Goal: Task Accomplishment & Management: Manage account settings

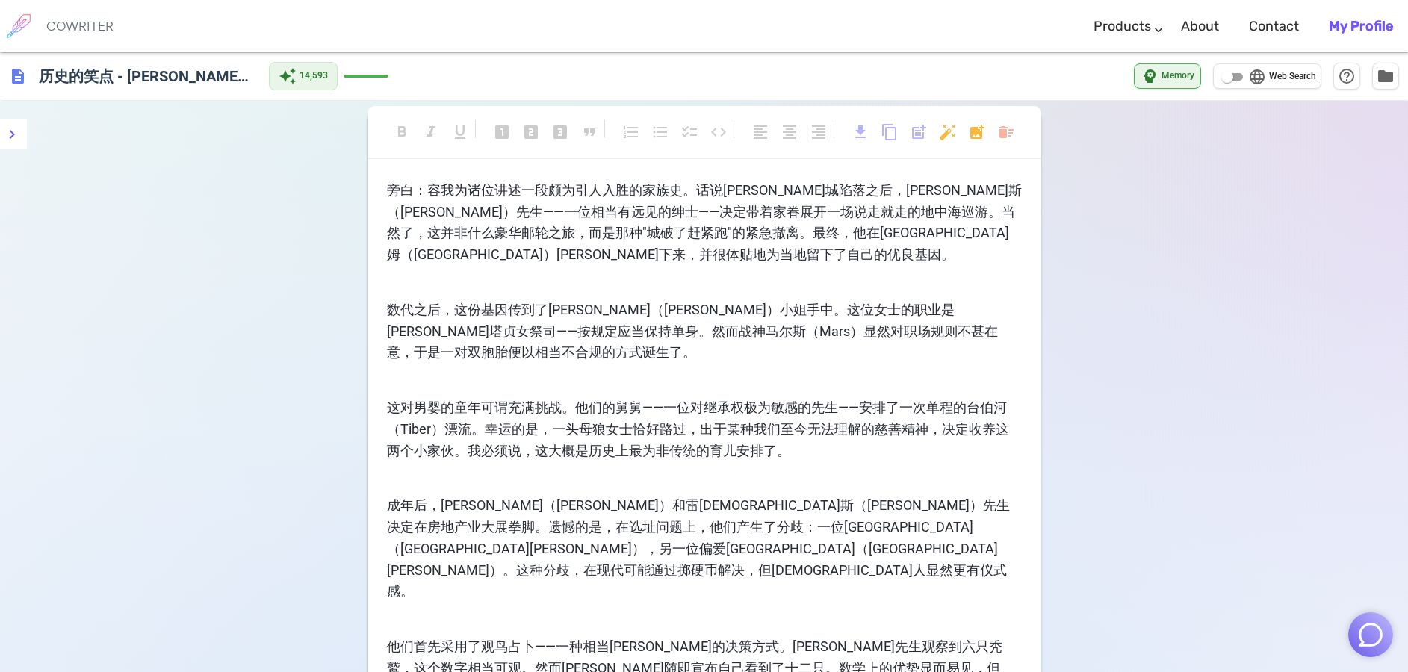
click at [1366, 27] on b "My Profile" at bounding box center [1361, 26] width 64 height 16
click at [13, 133] on icon "menu" at bounding box center [12, 134] width 5 height 9
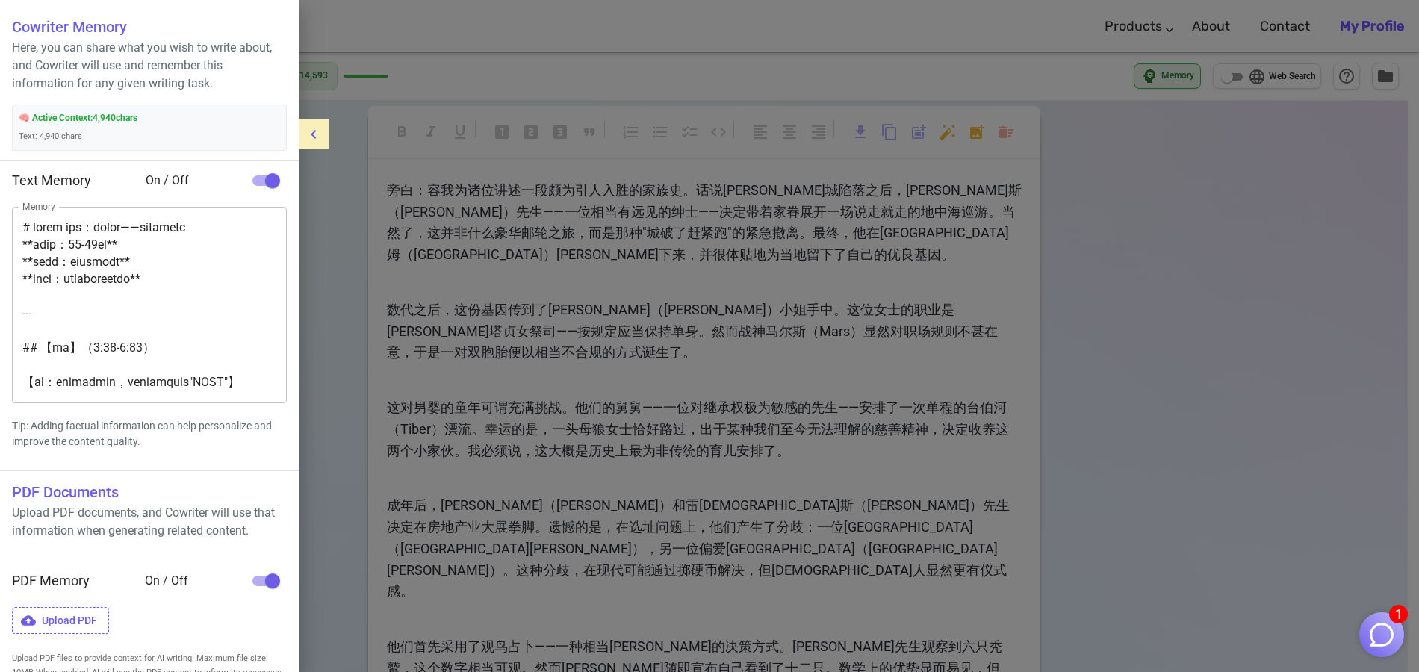
click at [663, 64] on div at bounding box center [709, 336] width 1419 height 672
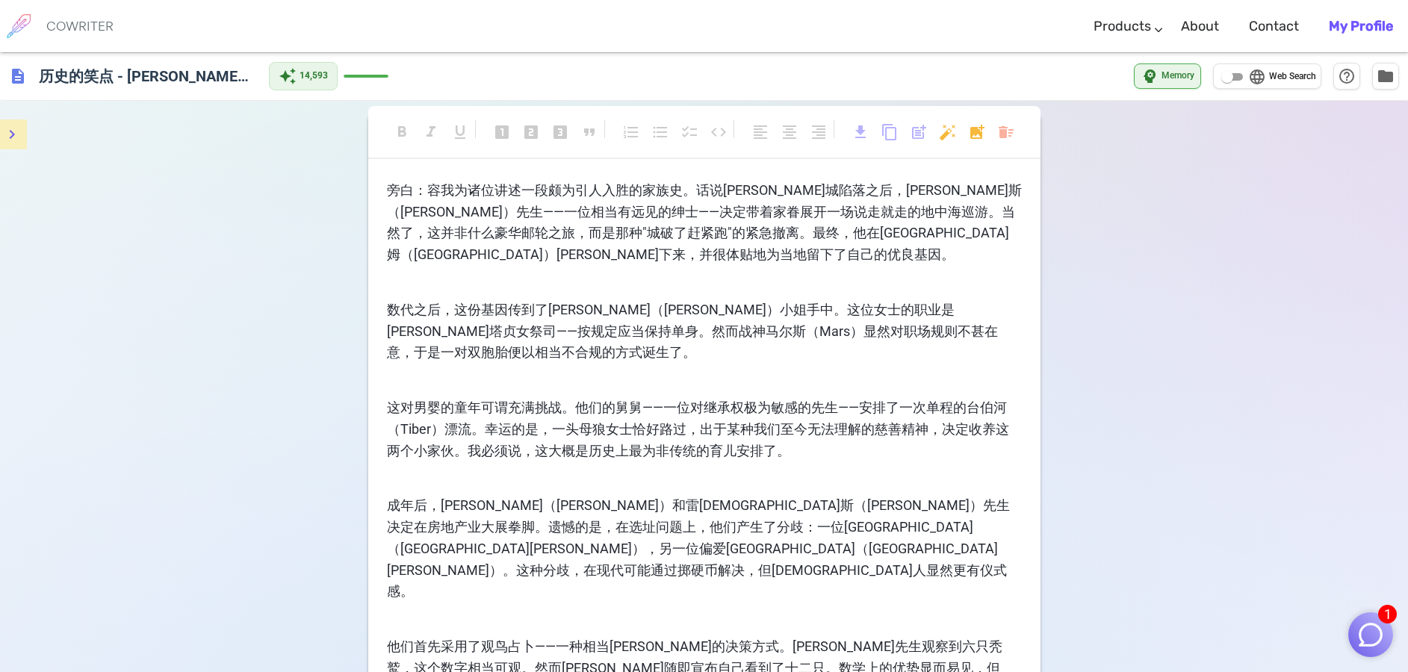
click at [90, 26] on h6 "COWRITER" at bounding box center [79, 25] width 67 height 13
click at [1380, 73] on span "folder" at bounding box center [1386, 75] width 18 height 18
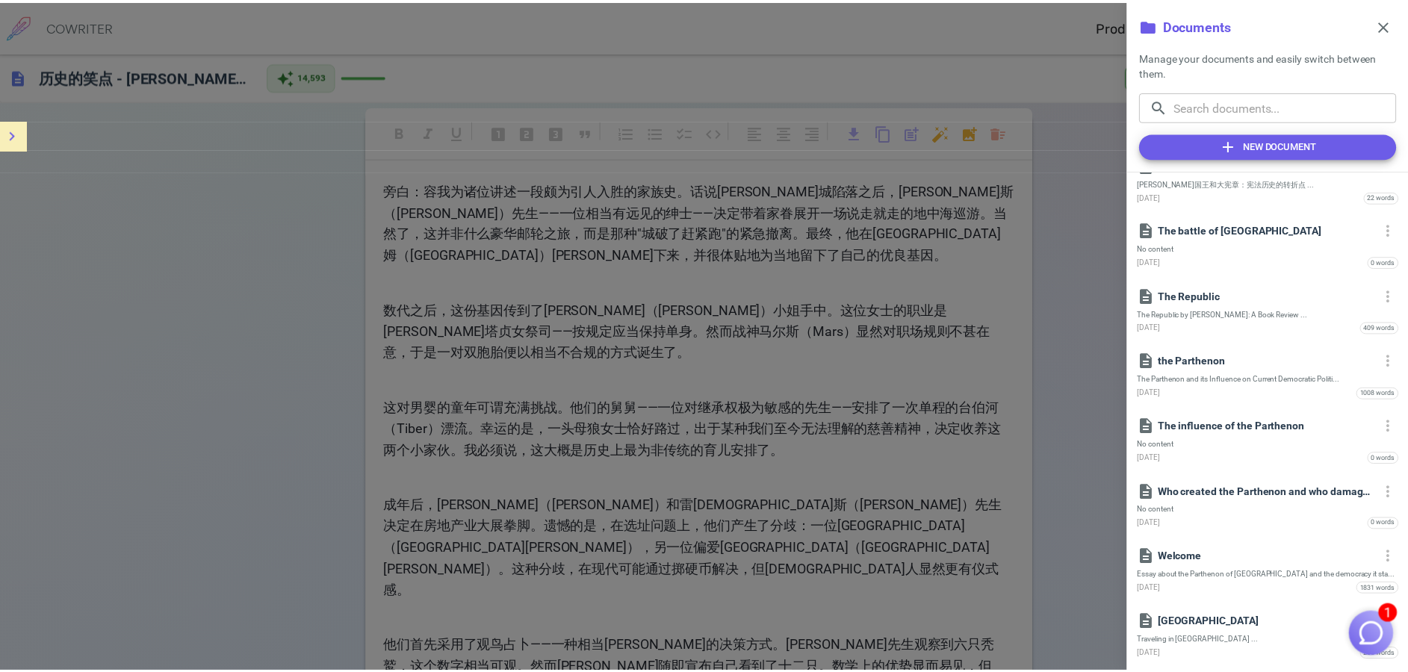
scroll to position [748, 0]
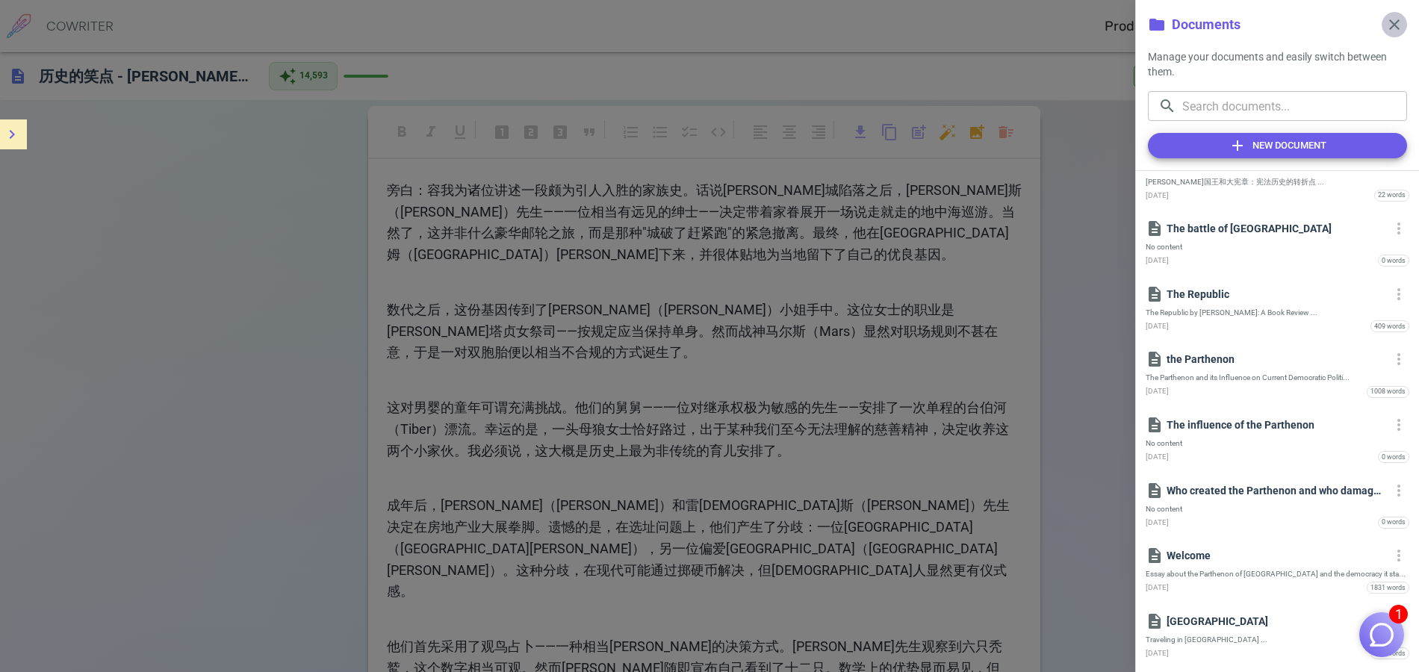
click at [1392, 28] on span "close" at bounding box center [1395, 25] width 18 height 18
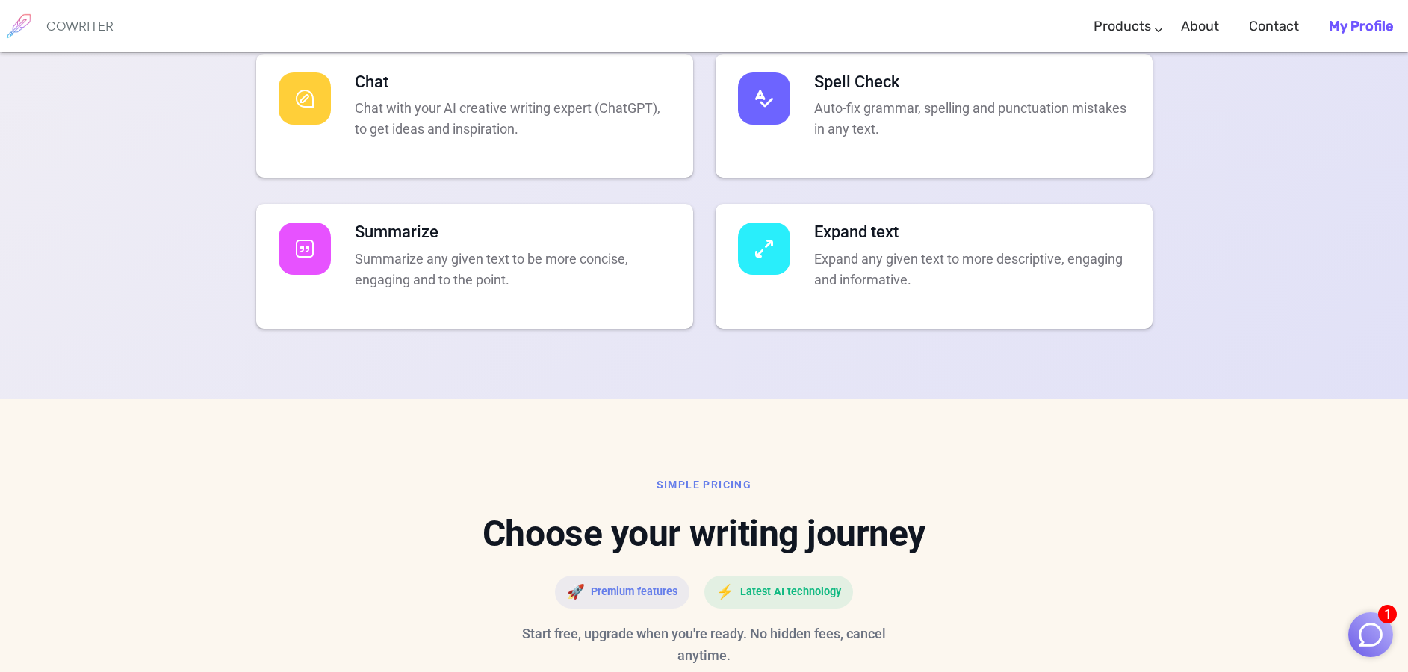
scroll to position [3143, 0]
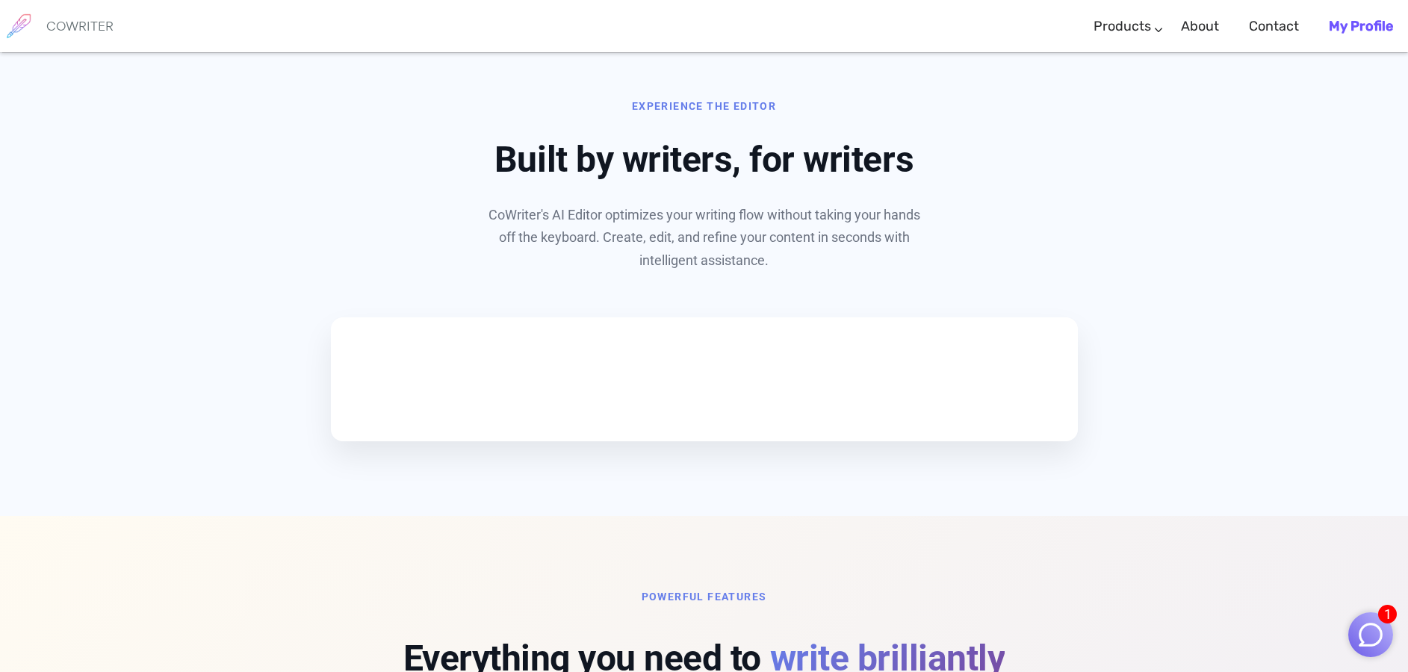
scroll to position [528, 0]
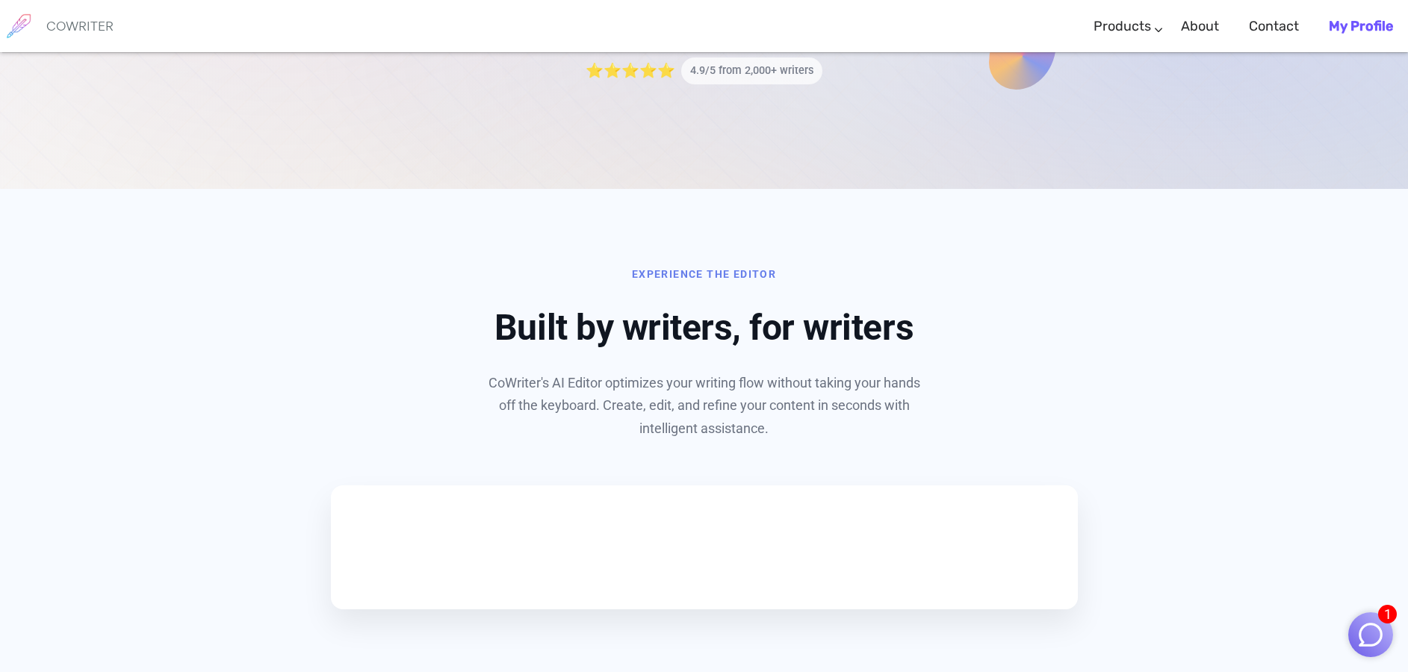
click at [1356, 25] on b "My Profile" at bounding box center [1361, 26] width 64 height 16
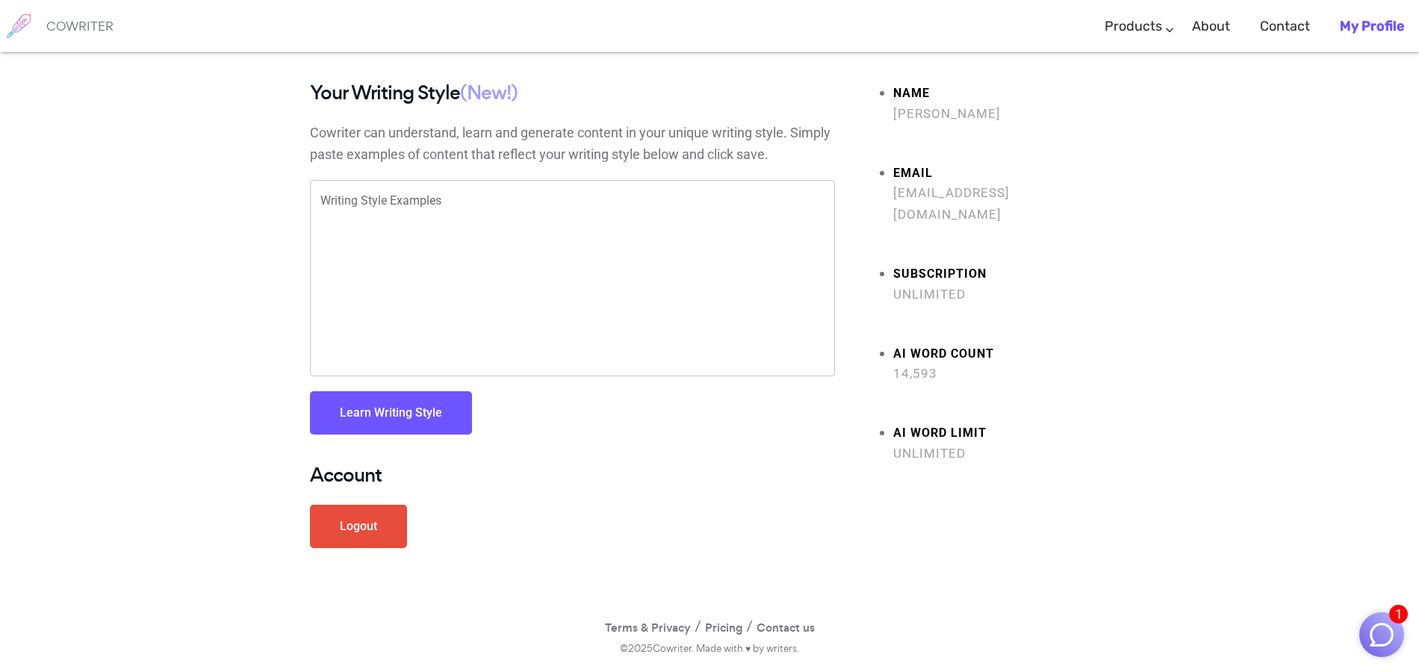
click at [470, 211] on textarea "Writing Style Examples" at bounding box center [572, 279] width 504 height 172
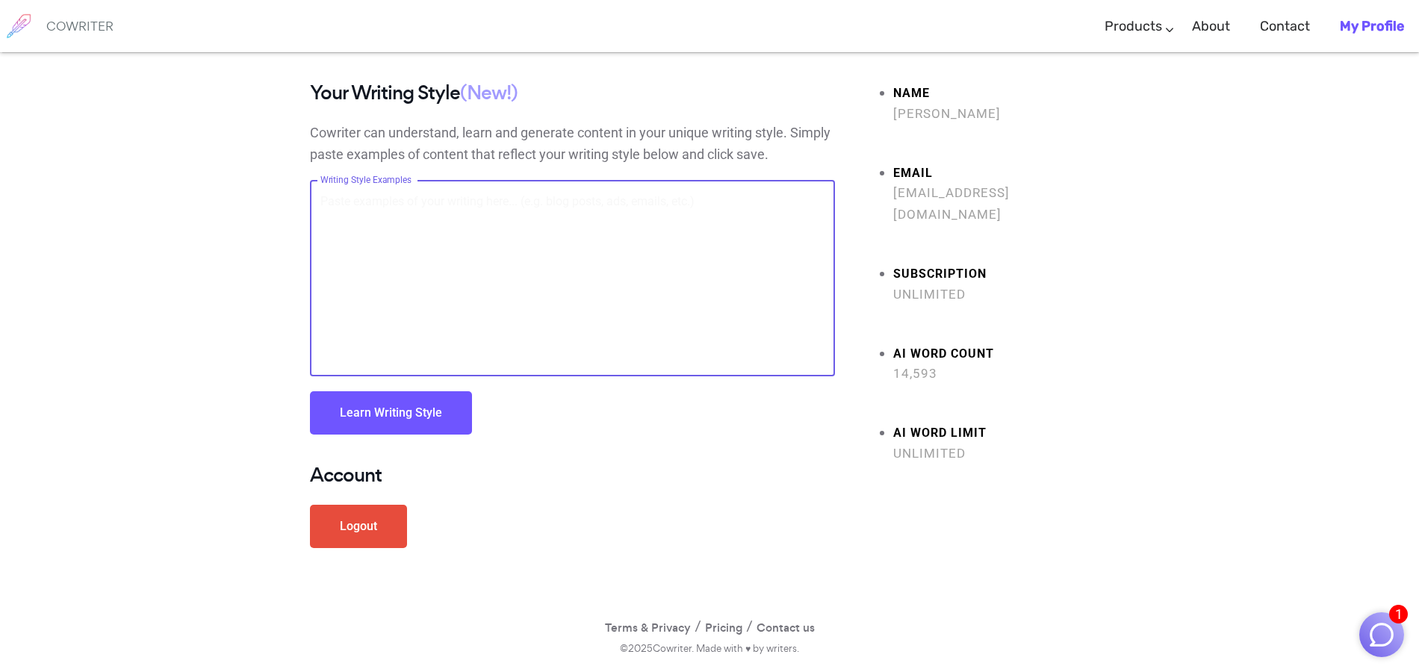
paste textarea "lo：ipsumdolorsitametco。adipiscing，elit（Seddoe）te——incididunt——utlaboreetdolorem…"
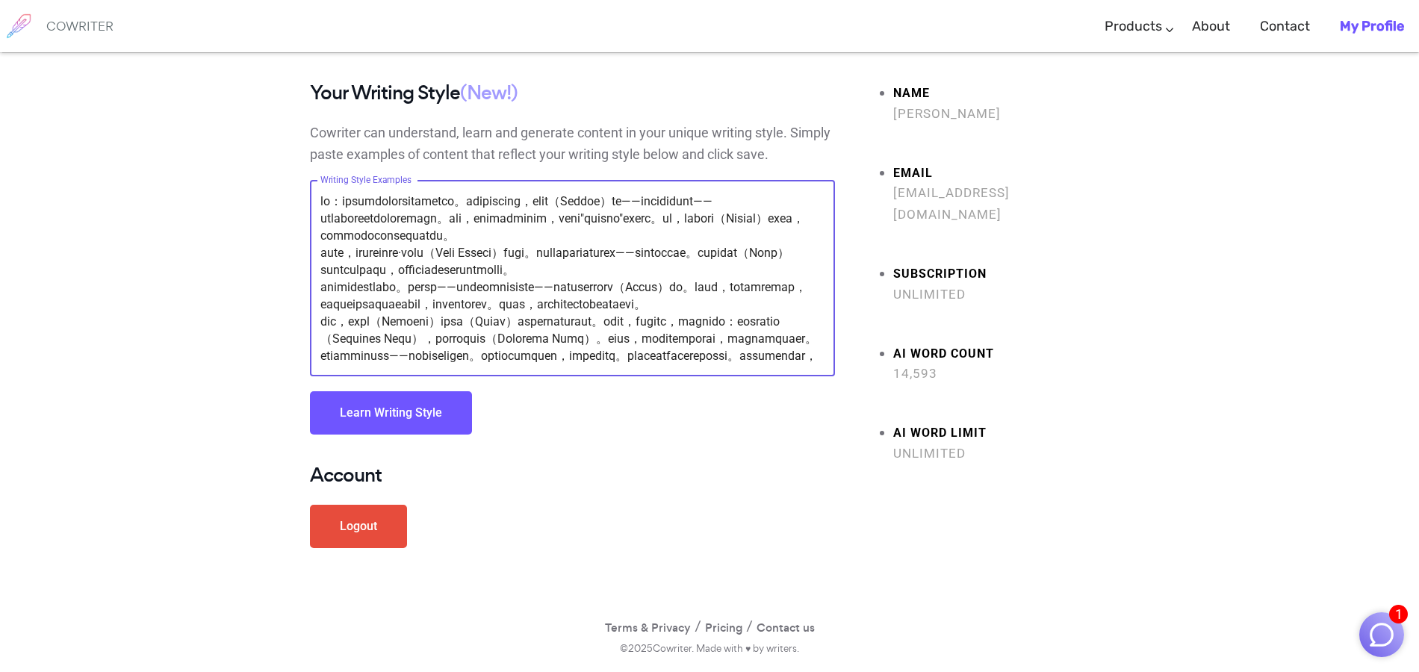
scroll to position [223, 0]
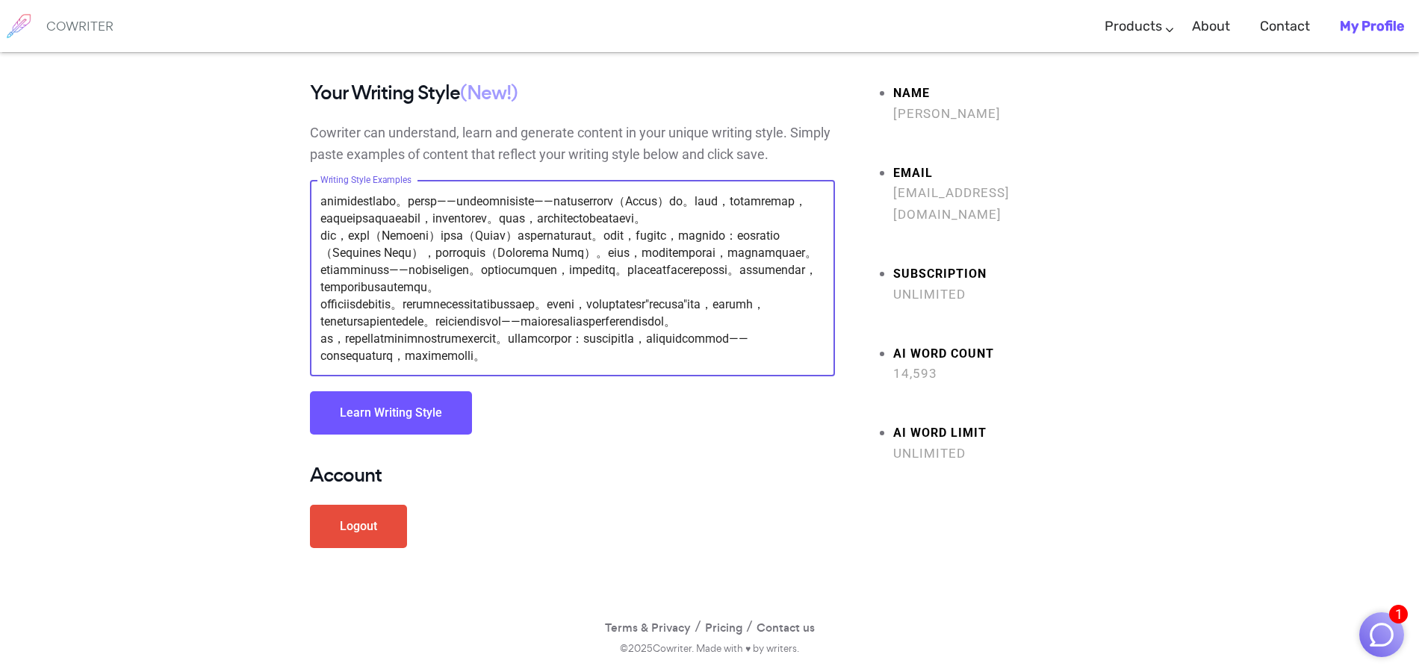
type textarea "旁白：容我为诸位讲述一段颇为引人入胜的家族史。话说特洛伊城陷落之后，埃涅阿斯（Aeneas）先生——一位相当有远见的绅士——决定带着家眷展开一场说走就走的地中…"
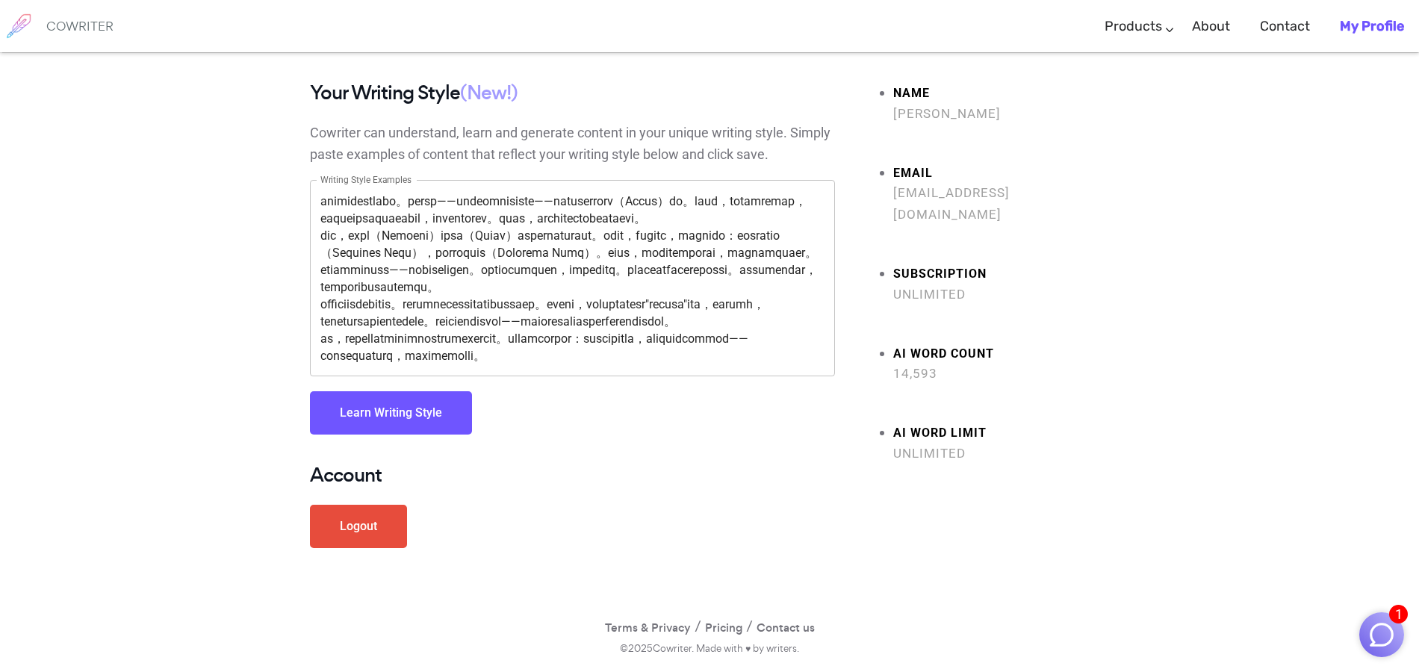
click at [417, 412] on button "Learn Writing Style" at bounding box center [391, 412] width 162 height 43
click at [387, 409] on button "Learn Writing Style" at bounding box center [391, 412] width 162 height 43
click at [589, 308] on textarea "Writing Style Examples" at bounding box center [572, 279] width 504 height 172
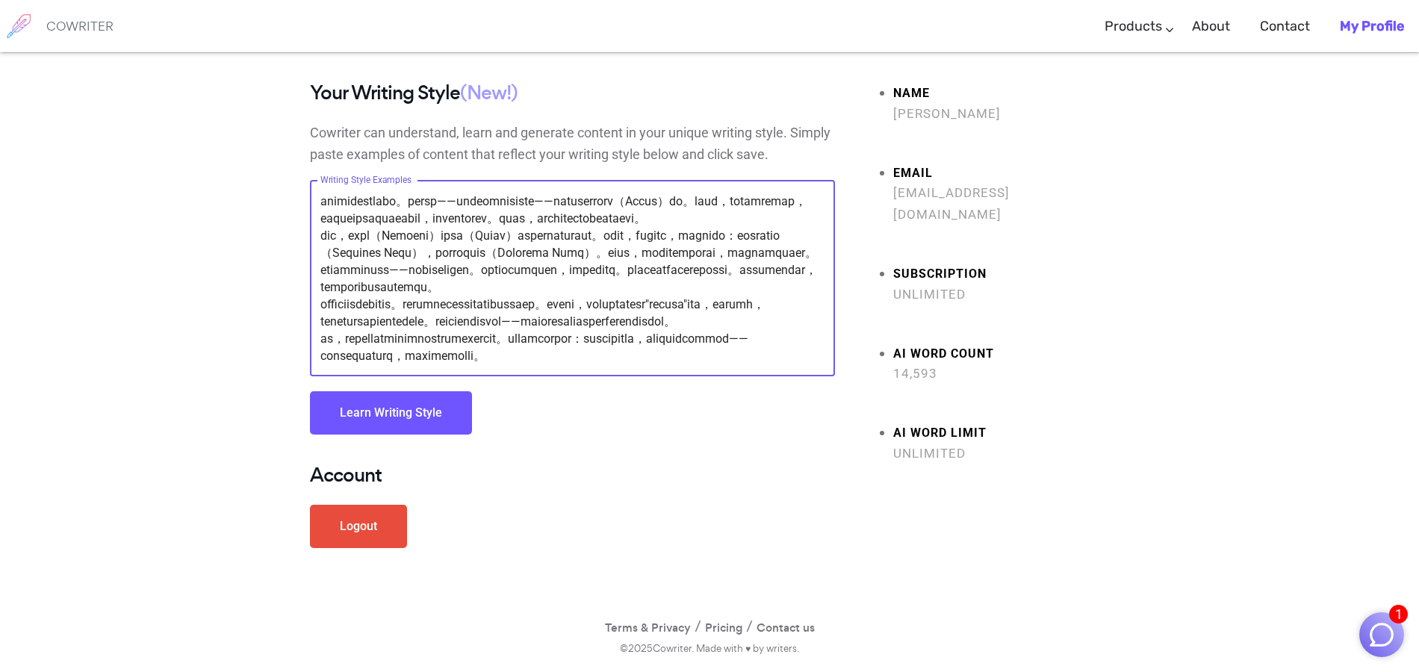
scroll to position [0, 0]
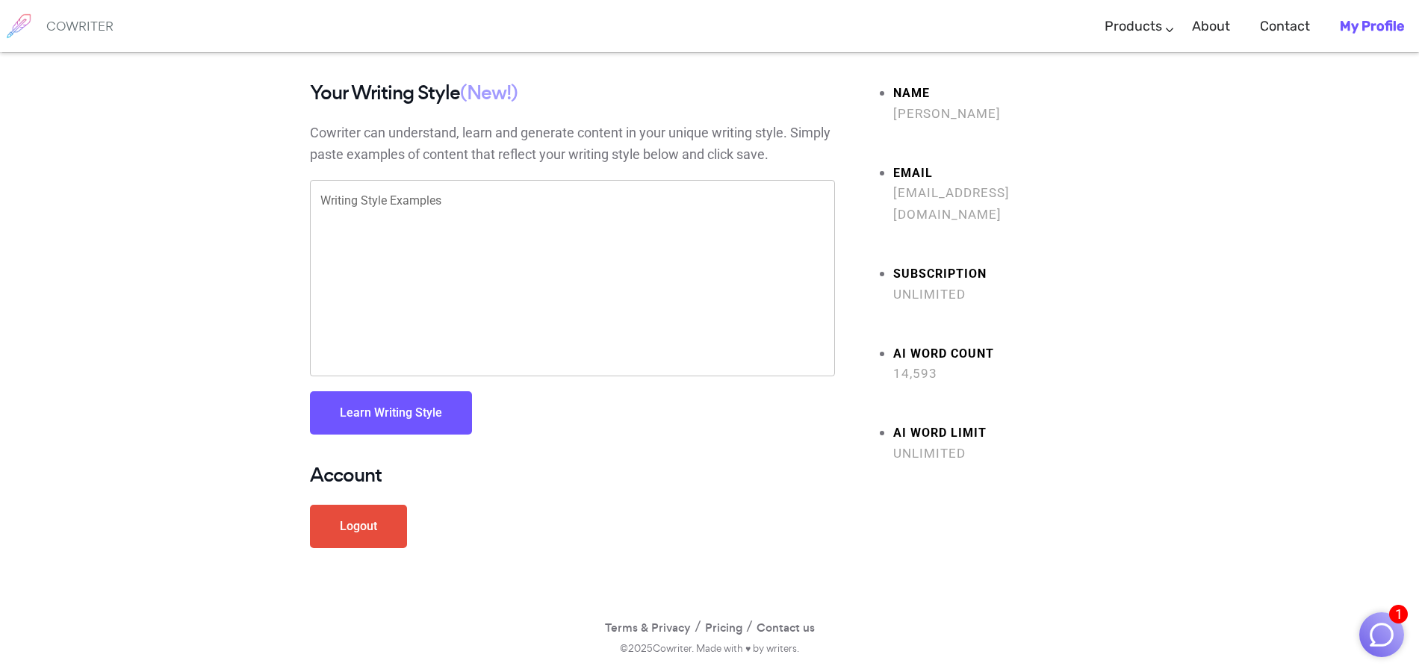
click at [360, 192] on div "Writing Style Examples x Writing Style Examples" at bounding box center [572, 278] width 525 height 196
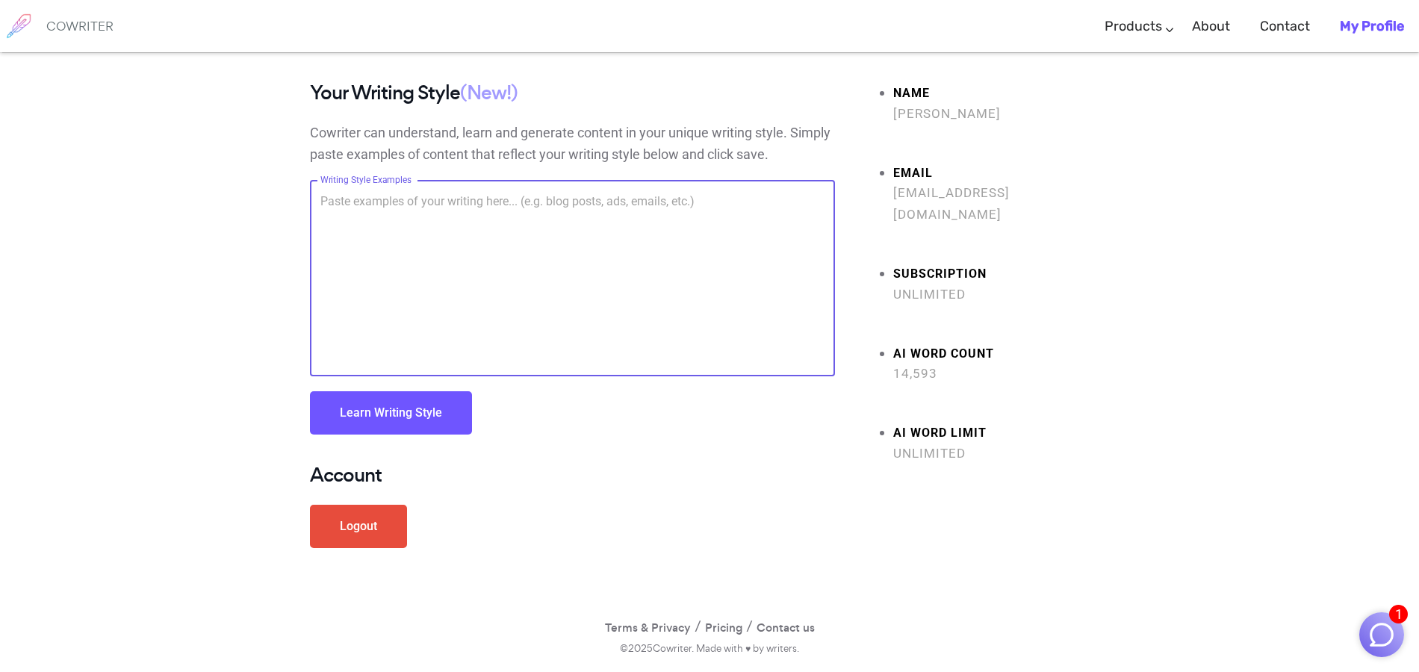
paste textarea "lo：ipsumdolorsitametco。adipiscing，elit（Seddoe）te——incididunt——utlaboreetdolorem…"
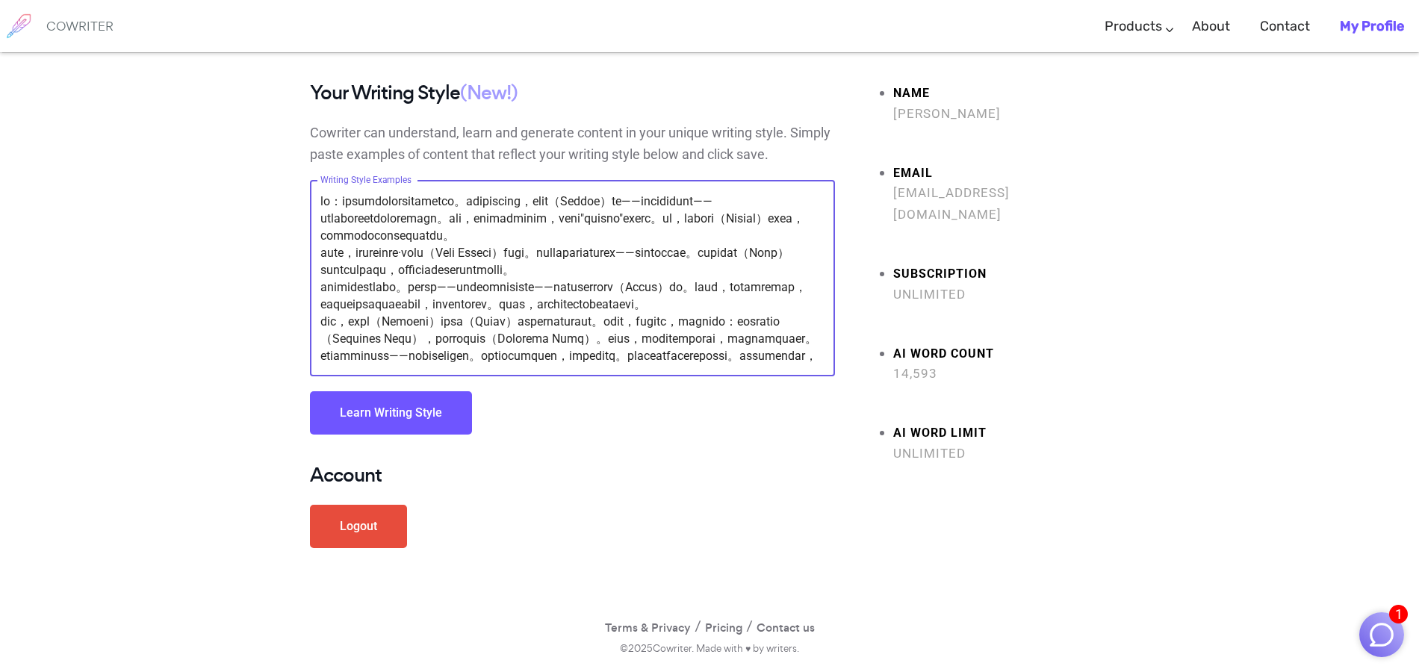
scroll to position [223, 0]
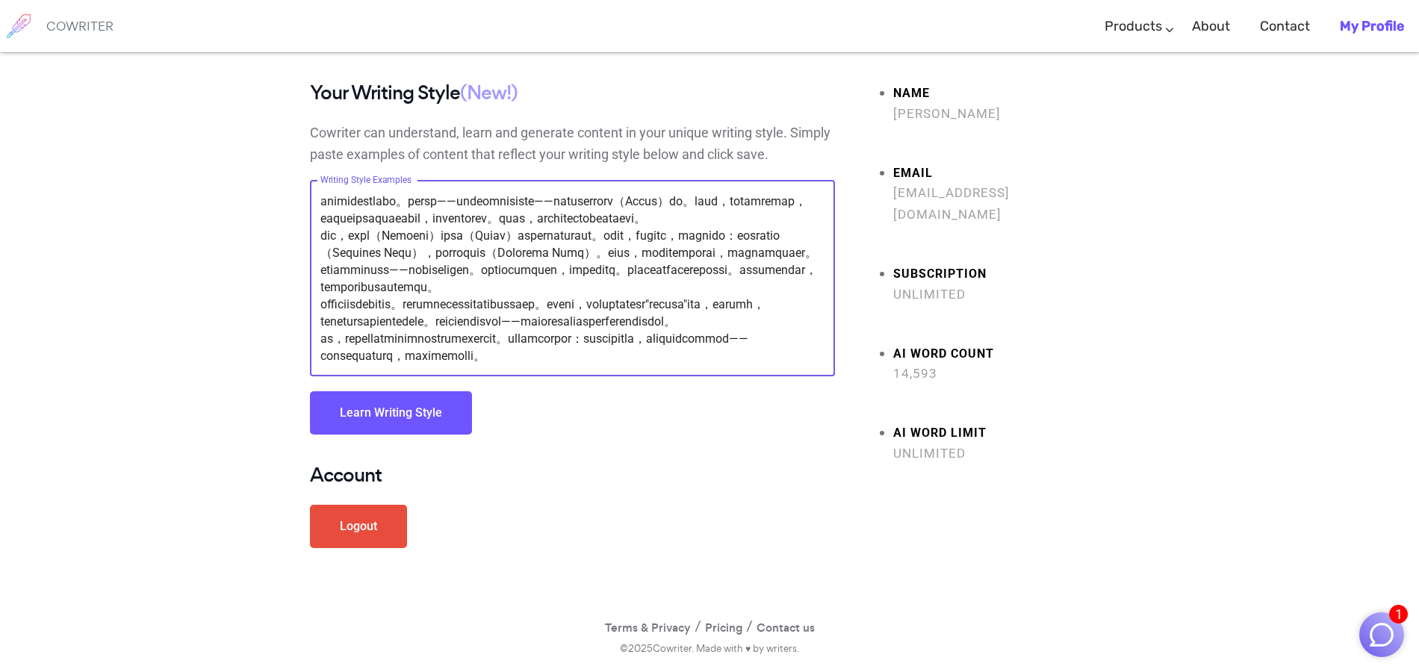
type textarea "lo：ipsumdolorsitametco。adipiscing，elit（Seddoe）te——incididunt——utlaboreetdolorem…"
click at [408, 409] on button "Learn Writing Style" at bounding box center [391, 412] width 162 height 43
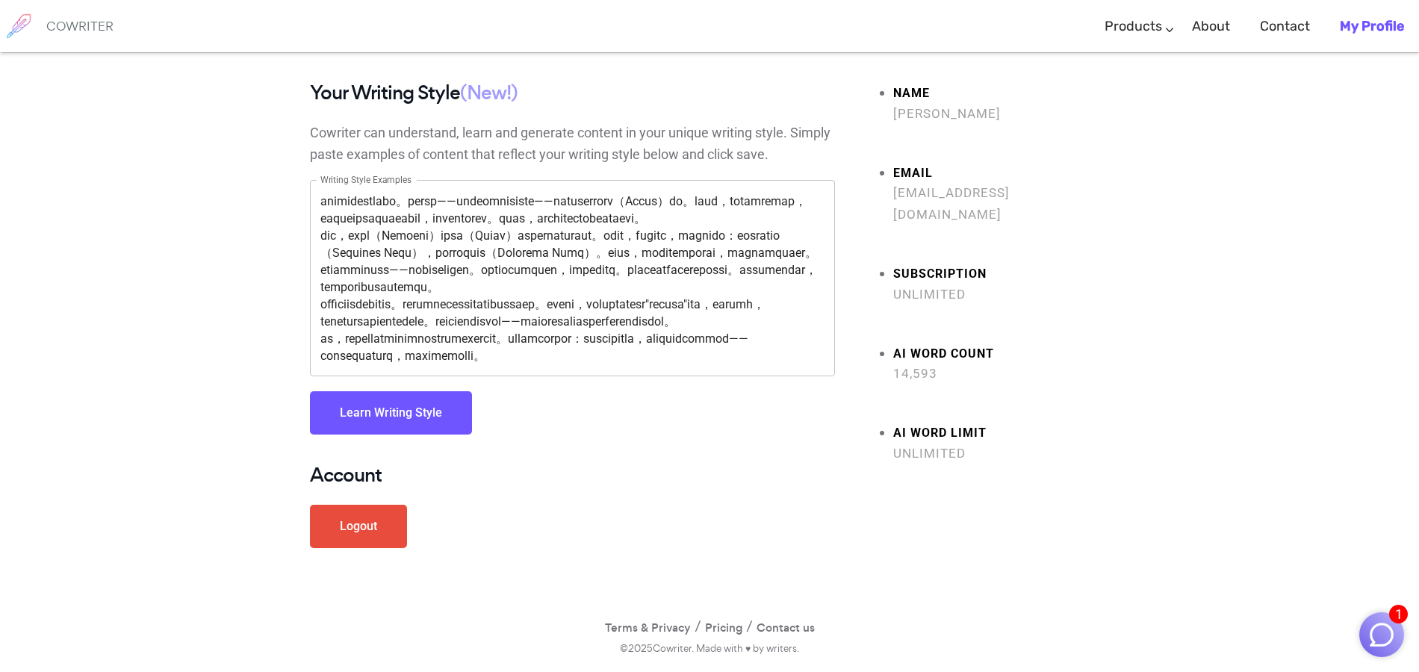
click at [1368, 31] on b "My Profile" at bounding box center [1372, 26] width 64 height 16
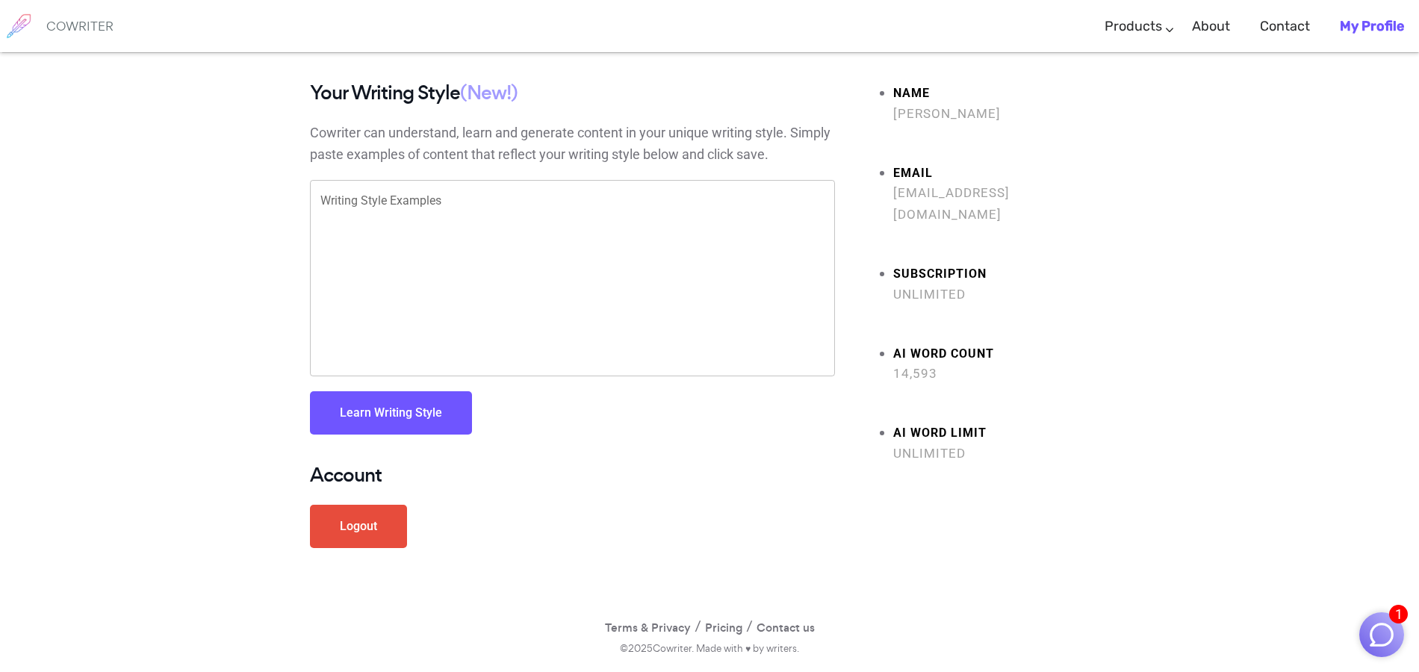
click at [427, 421] on button "Learn Writing Style" at bounding box center [391, 412] width 162 height 43
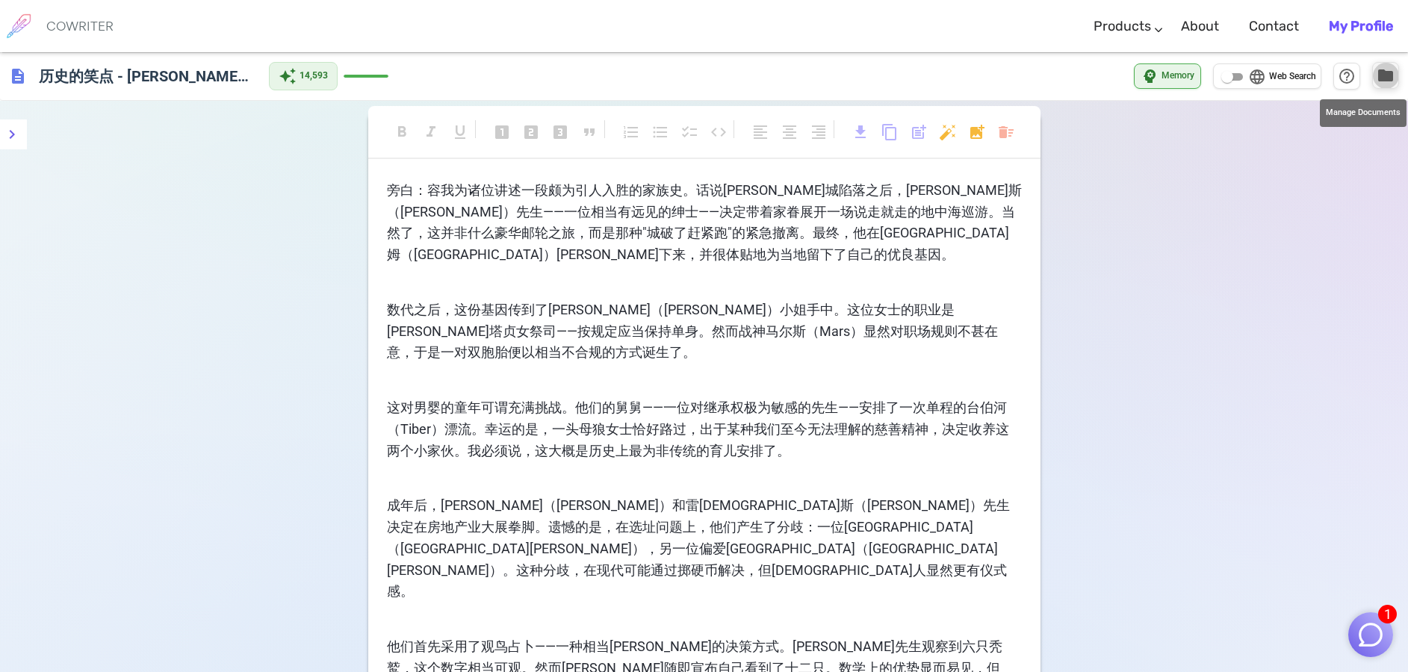
click at [1383, 75] on span "folder" at bounding box center [1386, 75] width 18 height 18
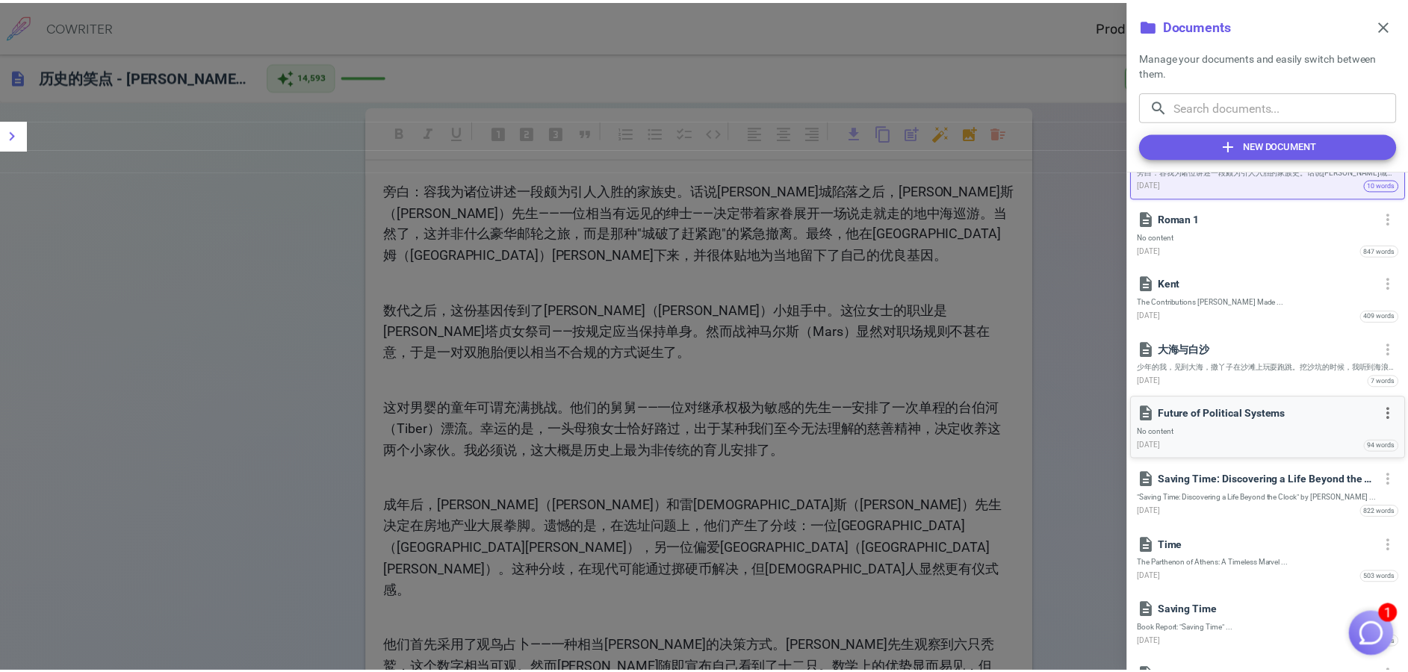
scroll to position [75, 0]
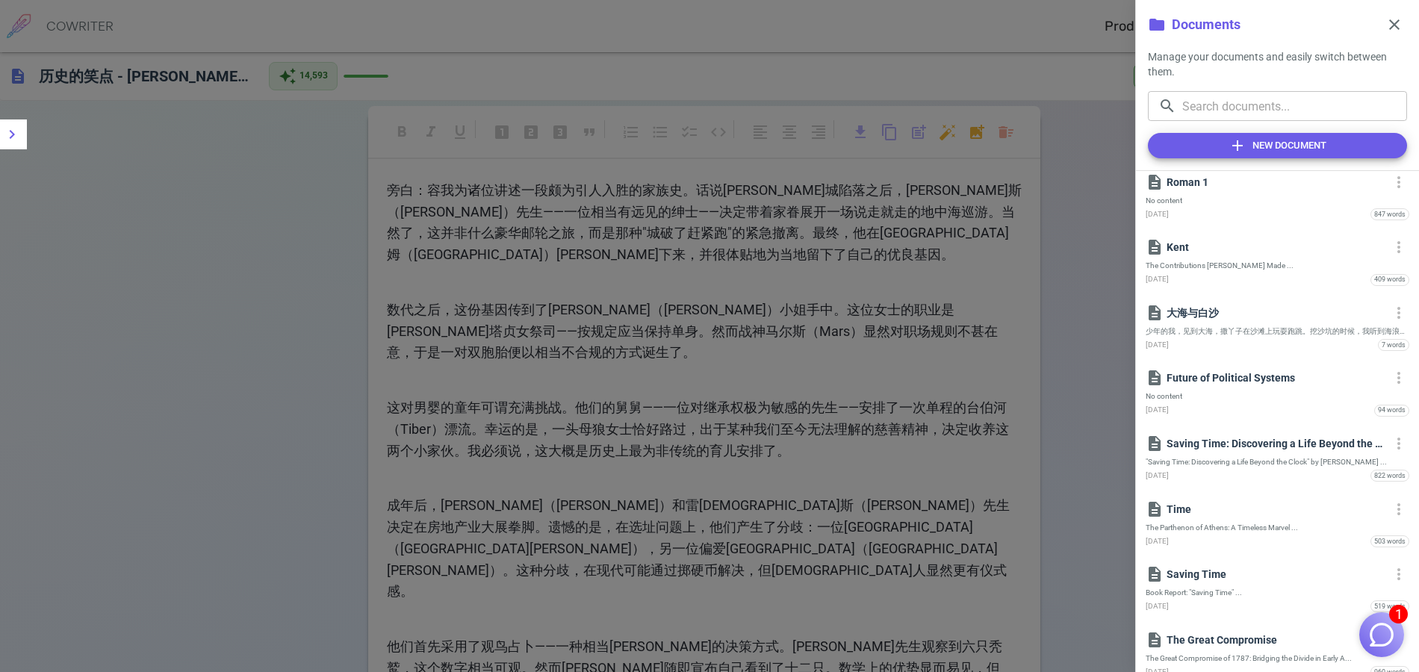
click at [207, 188] on div at bounding box center [709, 336] width 1419 height 672
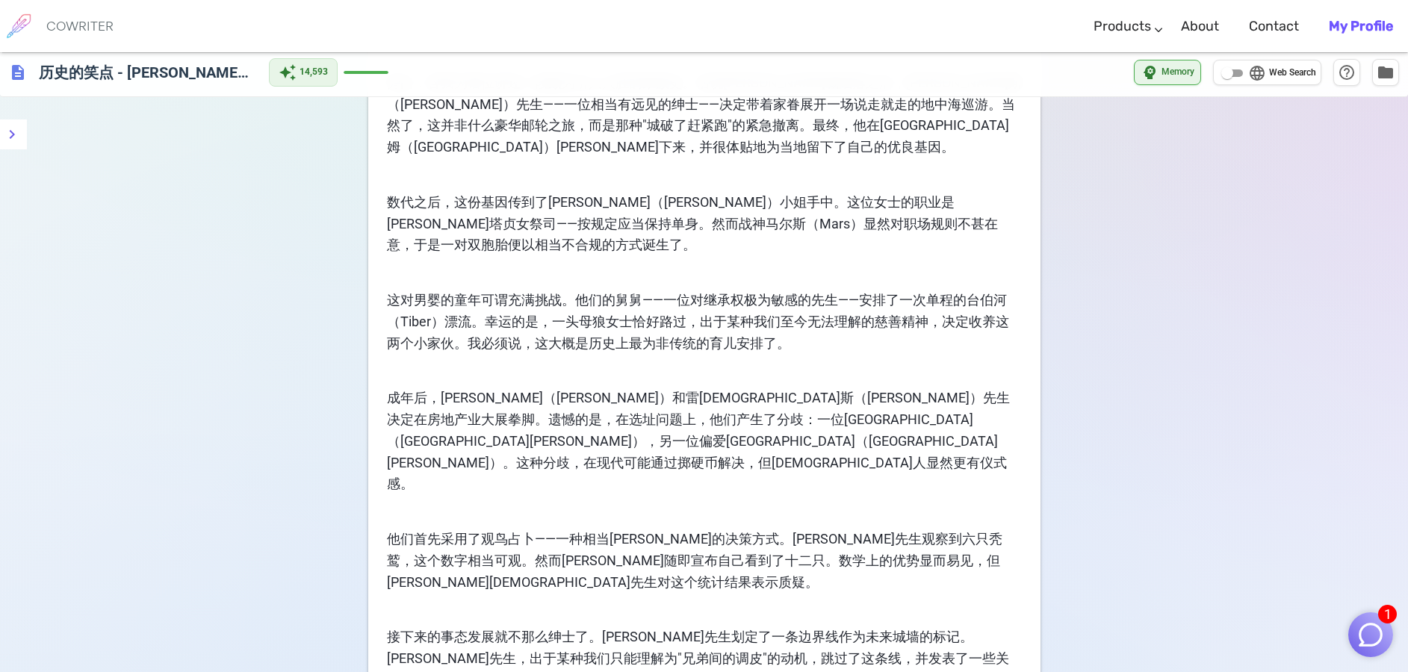
scroll to position [0, 0]
